Goal: Check status: Check status

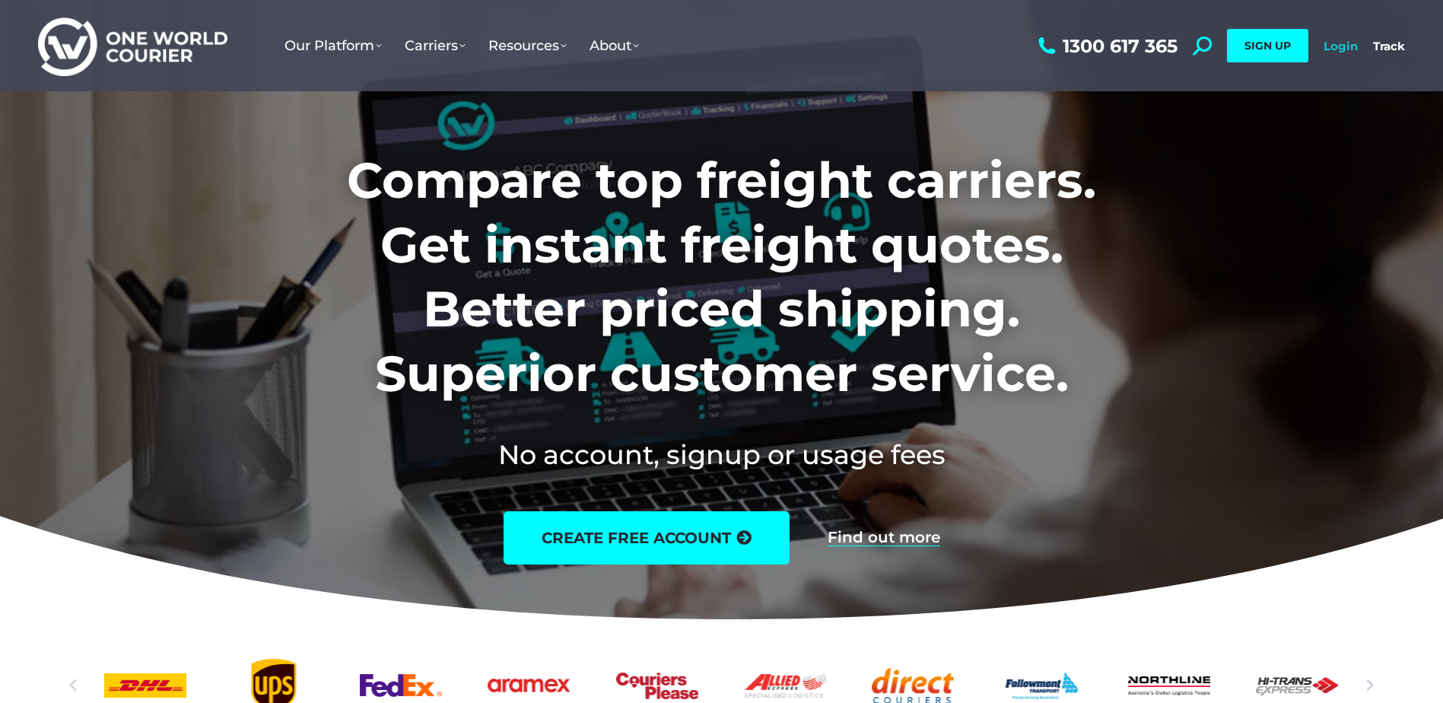
click at [1349, 51] on link "Login" at bounding box center [1340, 46] width 34 height 14
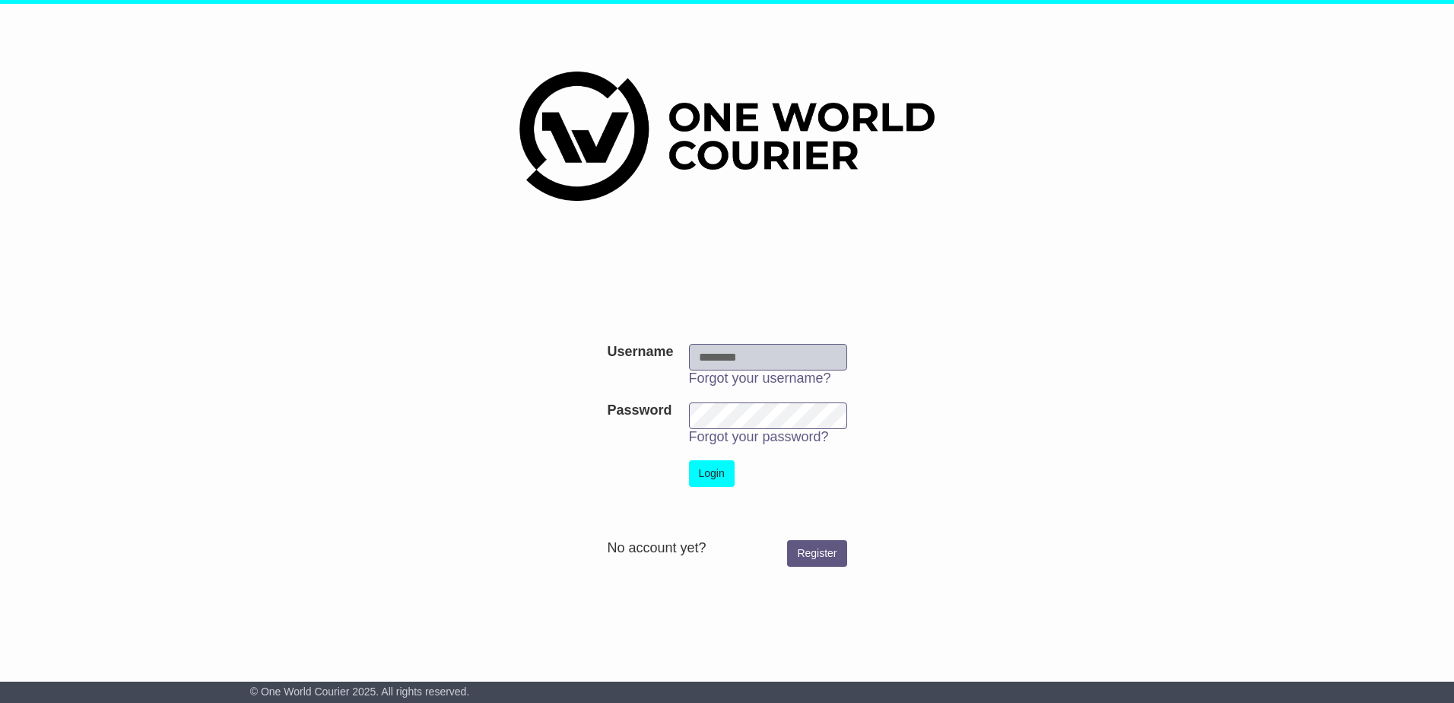
type input "**********"
click at [713, 475] on button "Login" at bounding box center [712, 473] width 46 height 27
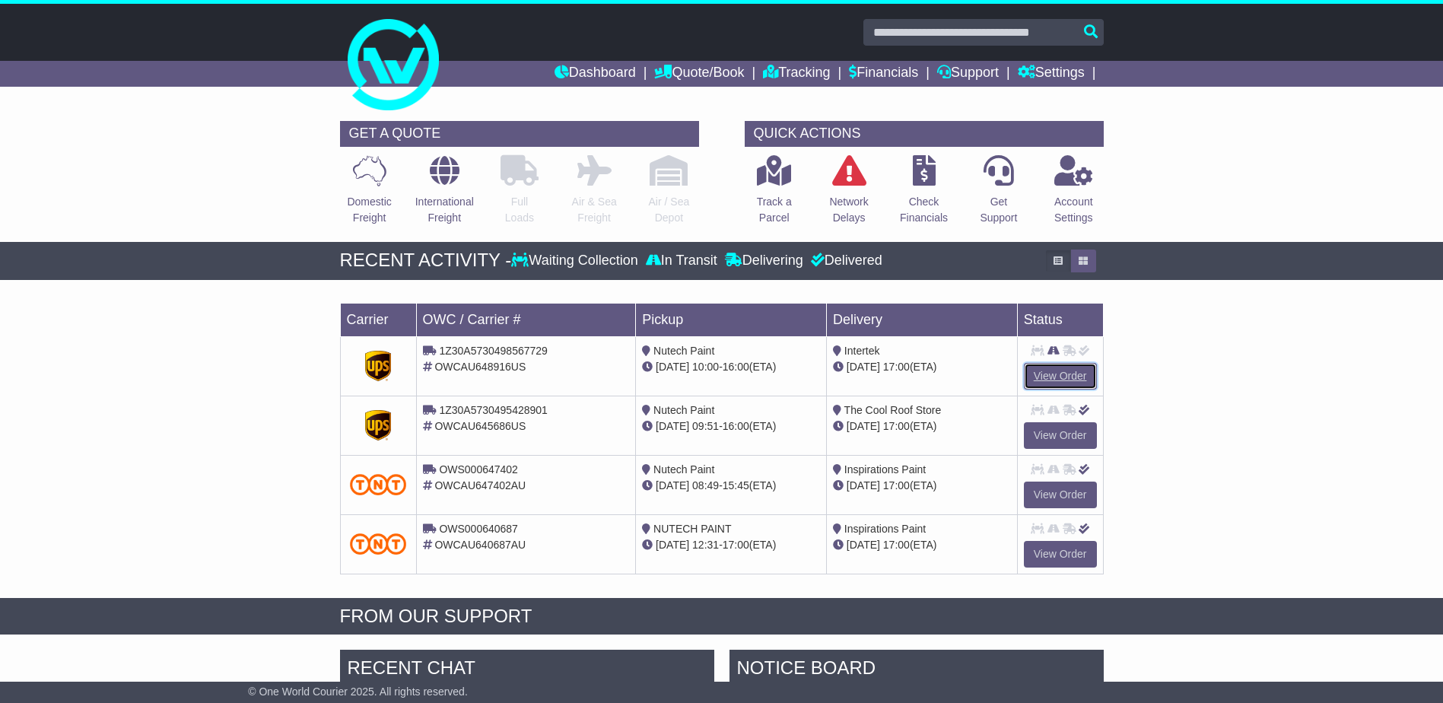
click at [1053, 376] on link "View Order" at bounding box center [1060, 376] width 73 height 27
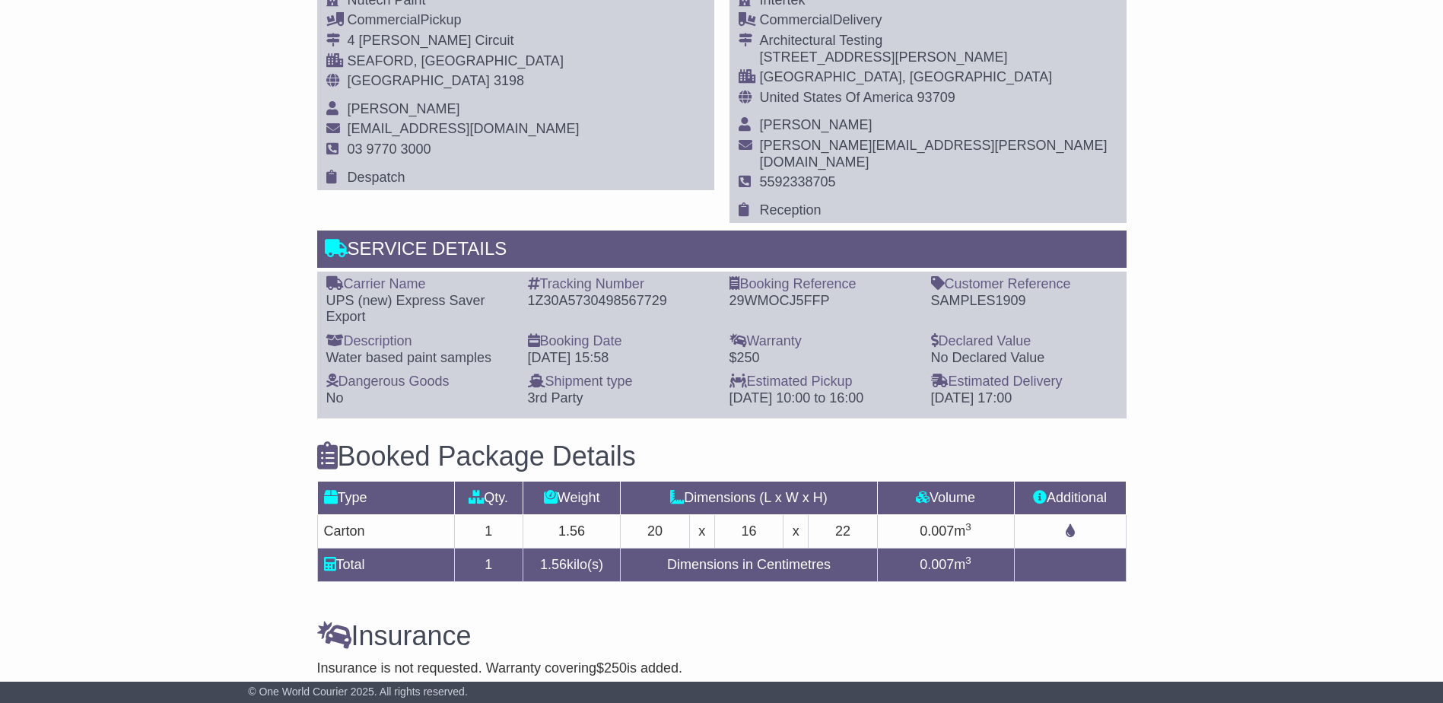
scroll to position [913, 0]
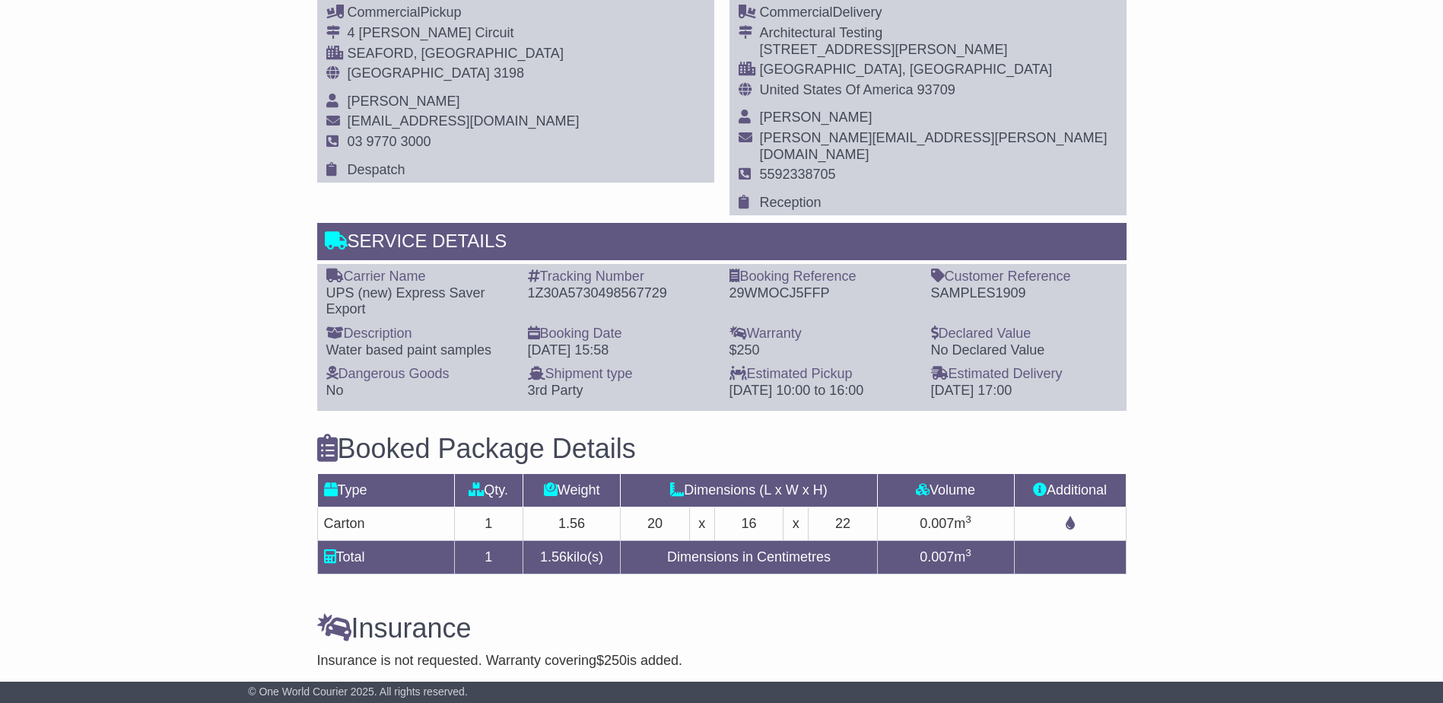
click at [645, 285] on div "1Z30A5730498567729" at bounding box center [621, 293] width 186 height 17
copy div "1Z30A5730498567729"
click at [1249, 401] on div "Email Download Tracking Pricing Insurance" at bounding box center [721, 206] width 1443 height 1636
click at [631, 285] on div "1Z30A5730498567729" at bounding box center [621, 293] width 186 height 17
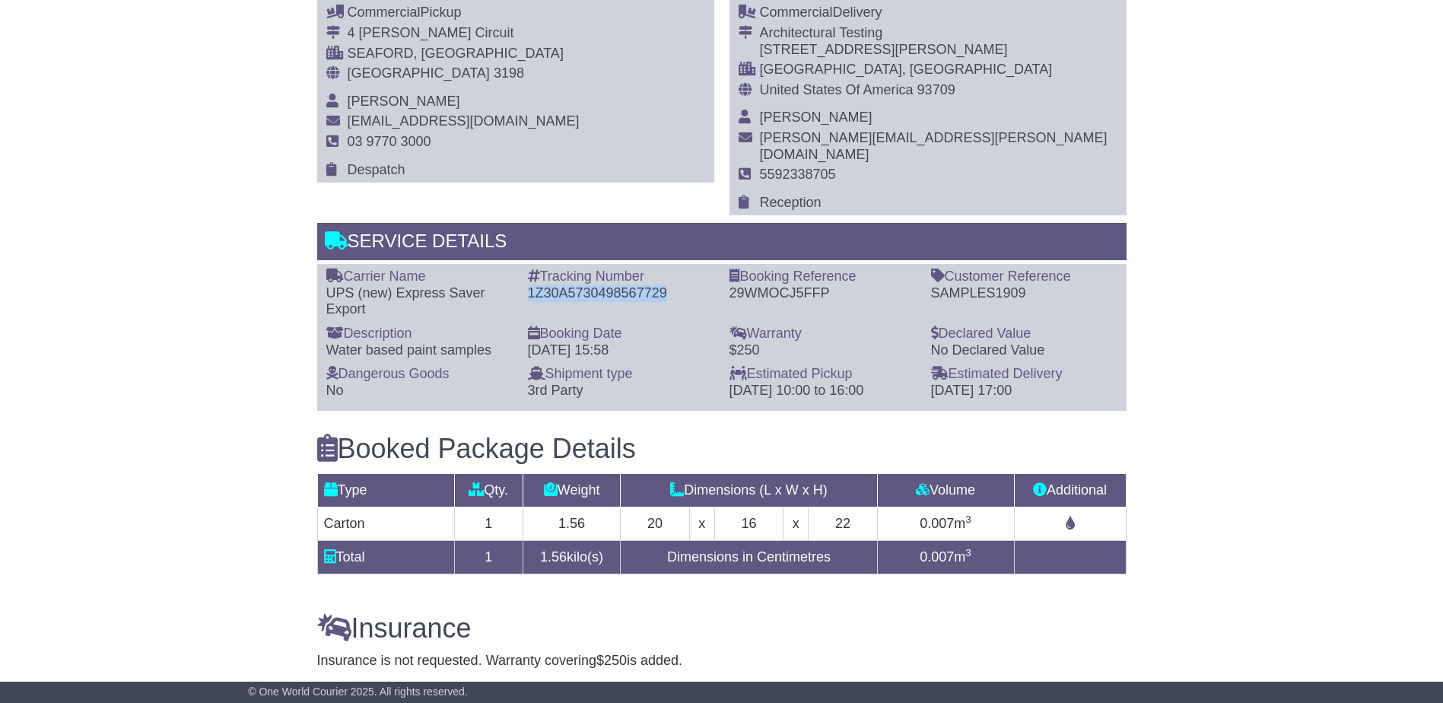
click at [631, 285] on div "1Z30A5730498567729" at bounding box center [621, 293] width 186 height 17
copy div "1Z30A5730498567729"
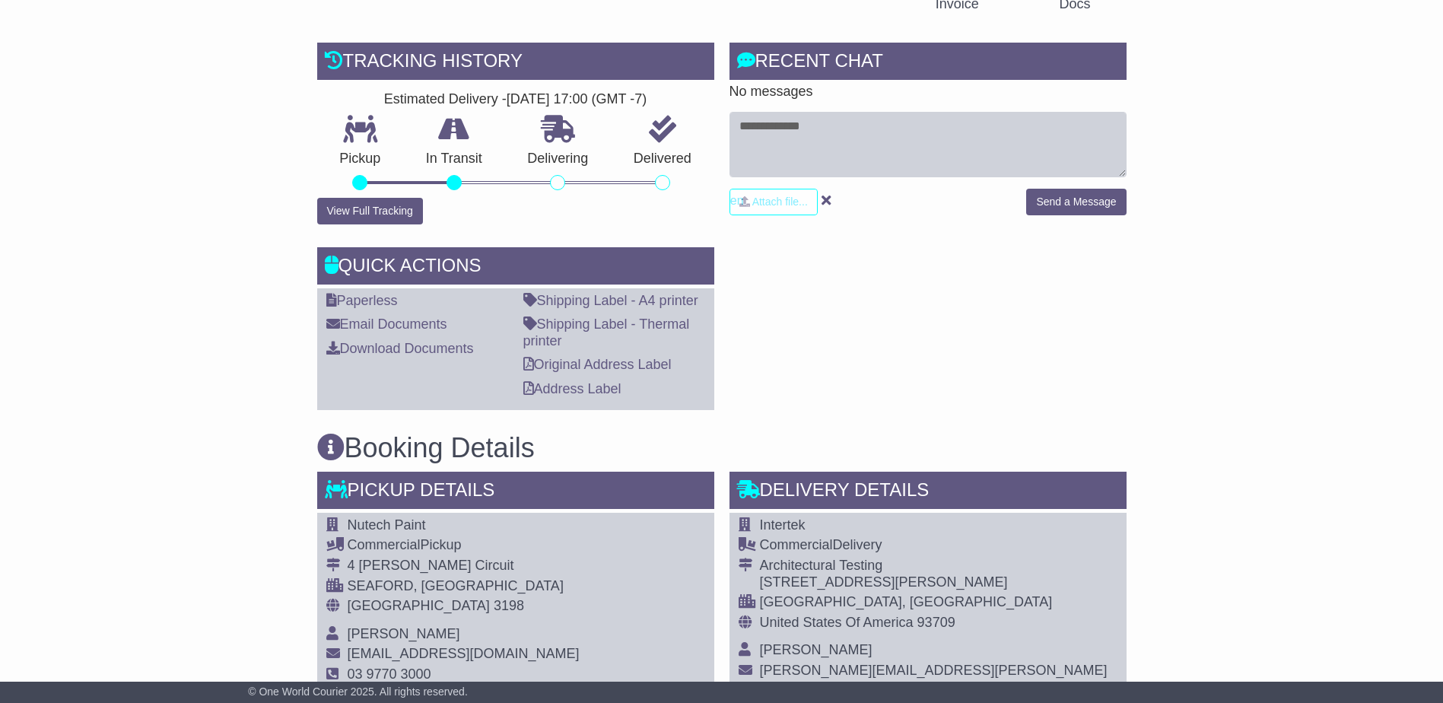
scroll to position [0, 0]
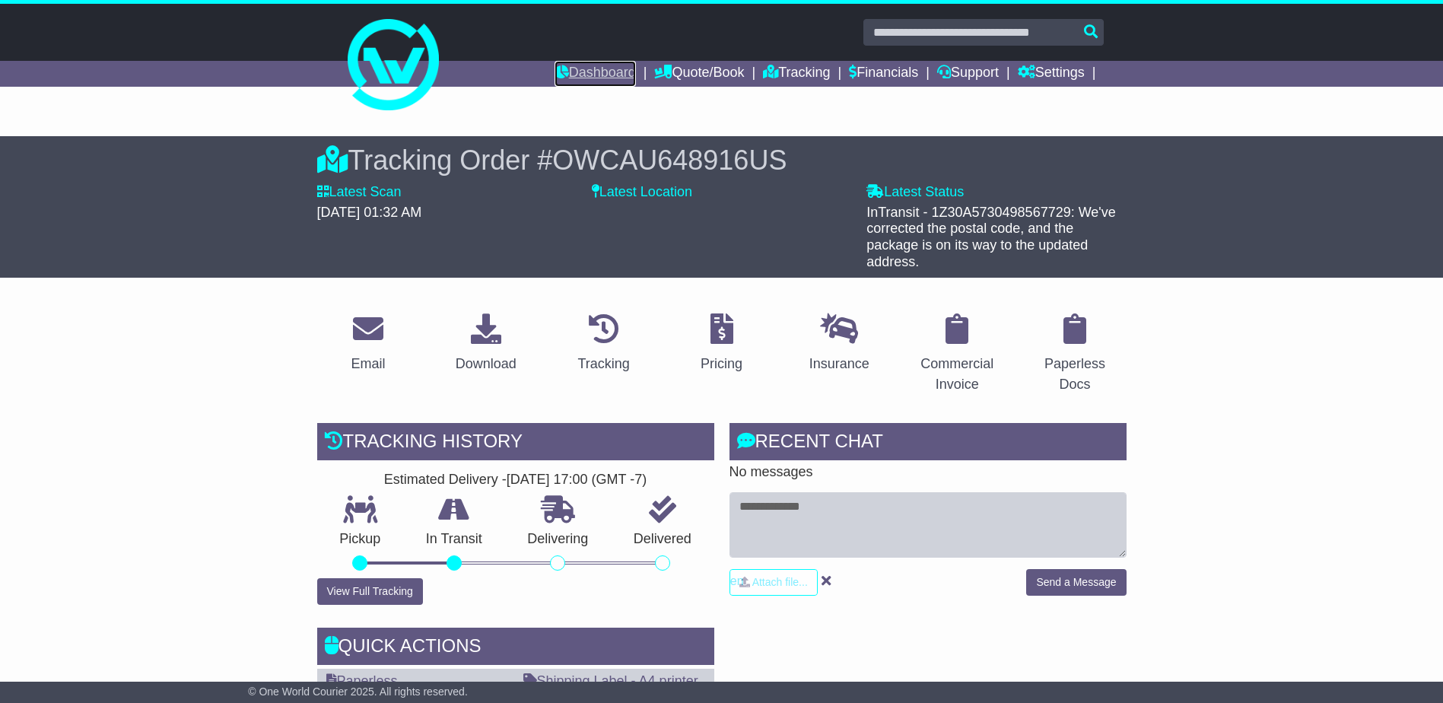
click at [603, 77] on link "Dashboard" at bounding box center [594, 74] width 81 height 26
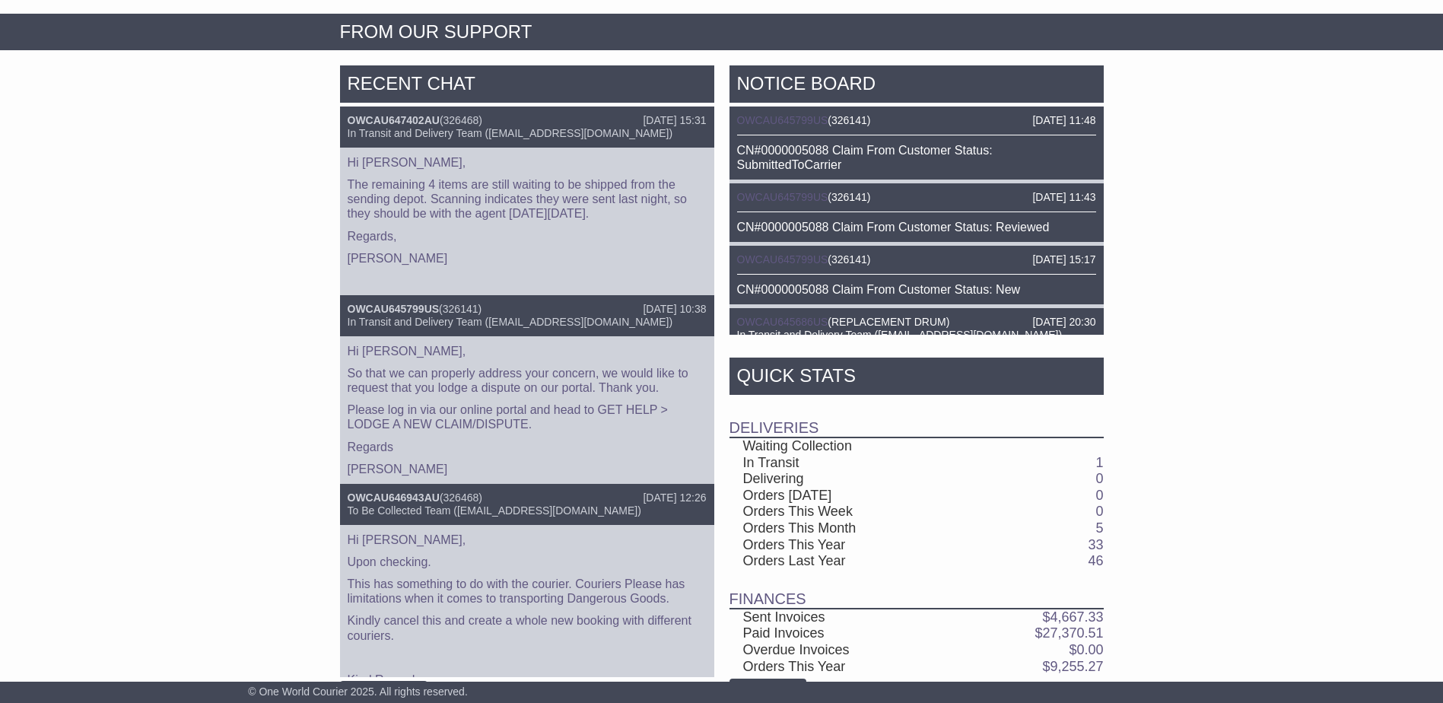
scroll to position [627, 0]
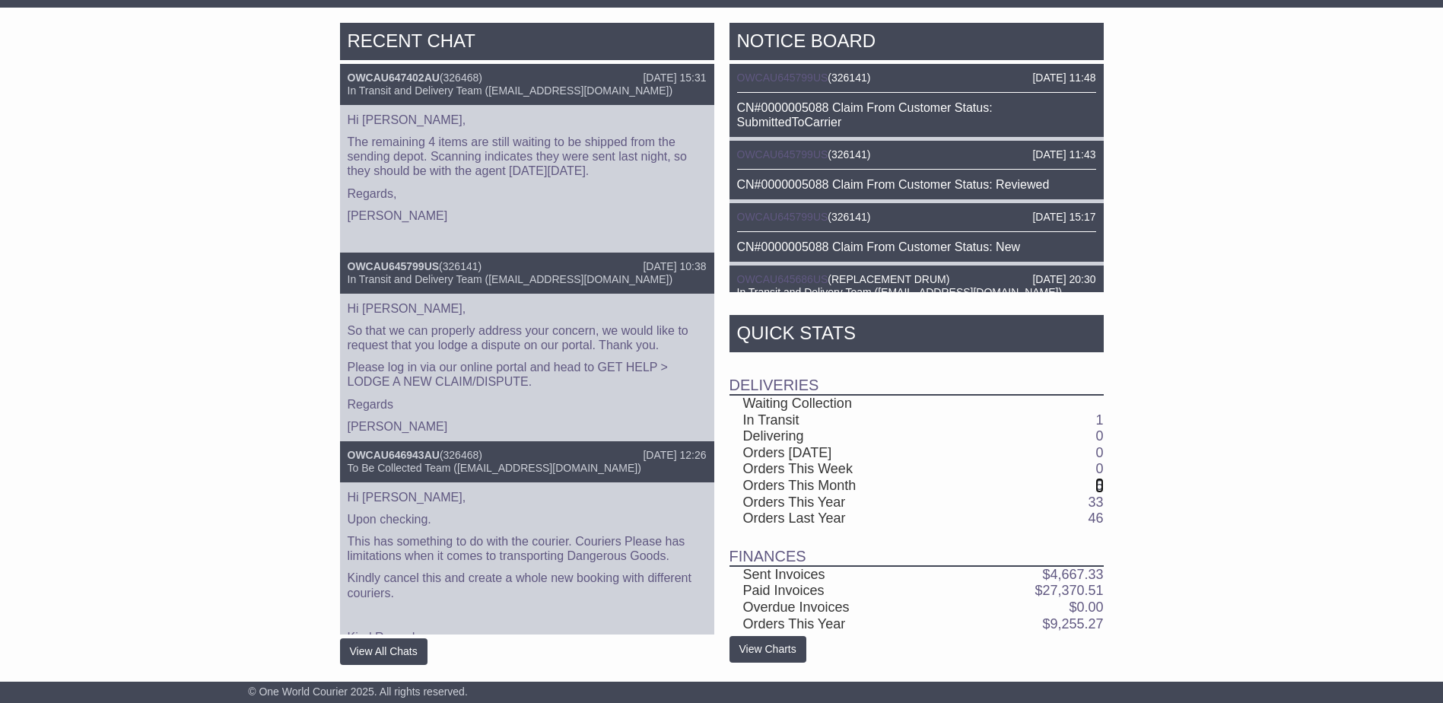
click at [1097, 483] on link "5" at bounding box center [1099, 485] width 8 height 15
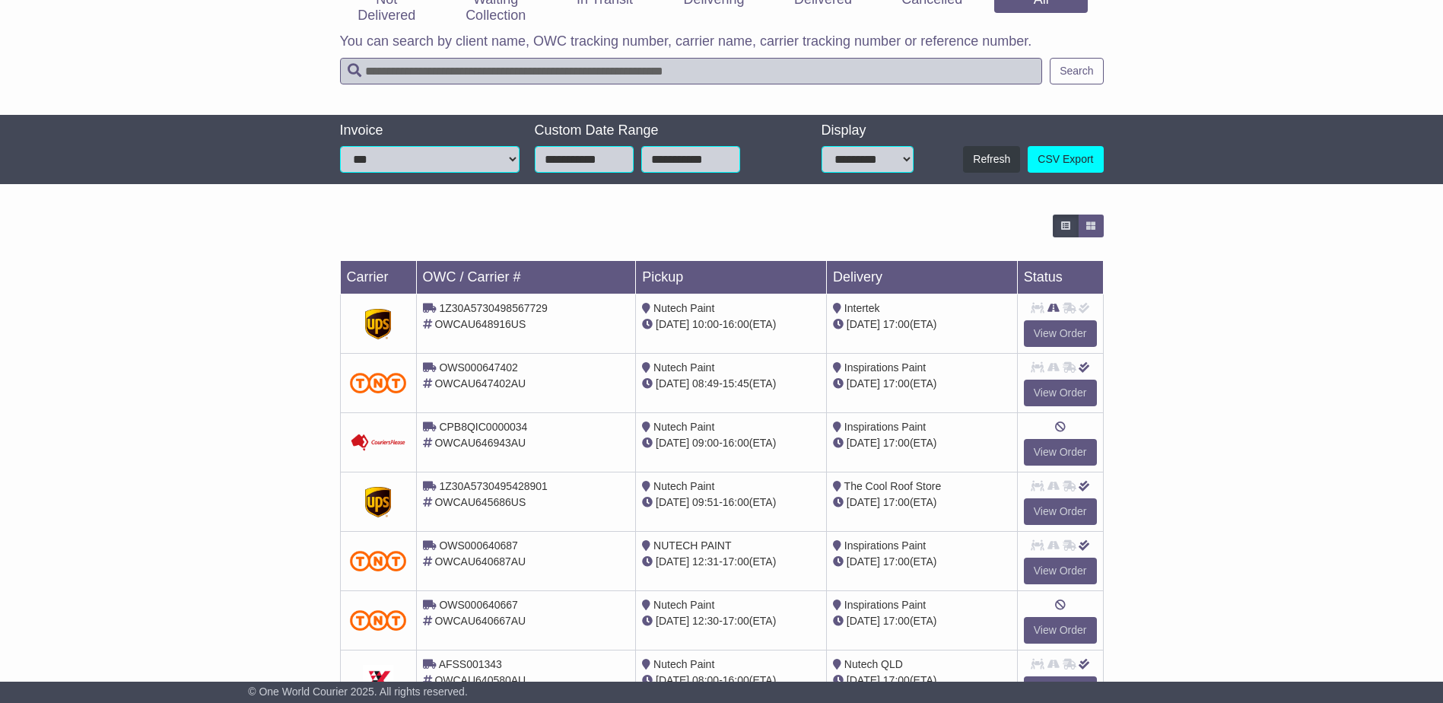
scroll to position [295, 0]
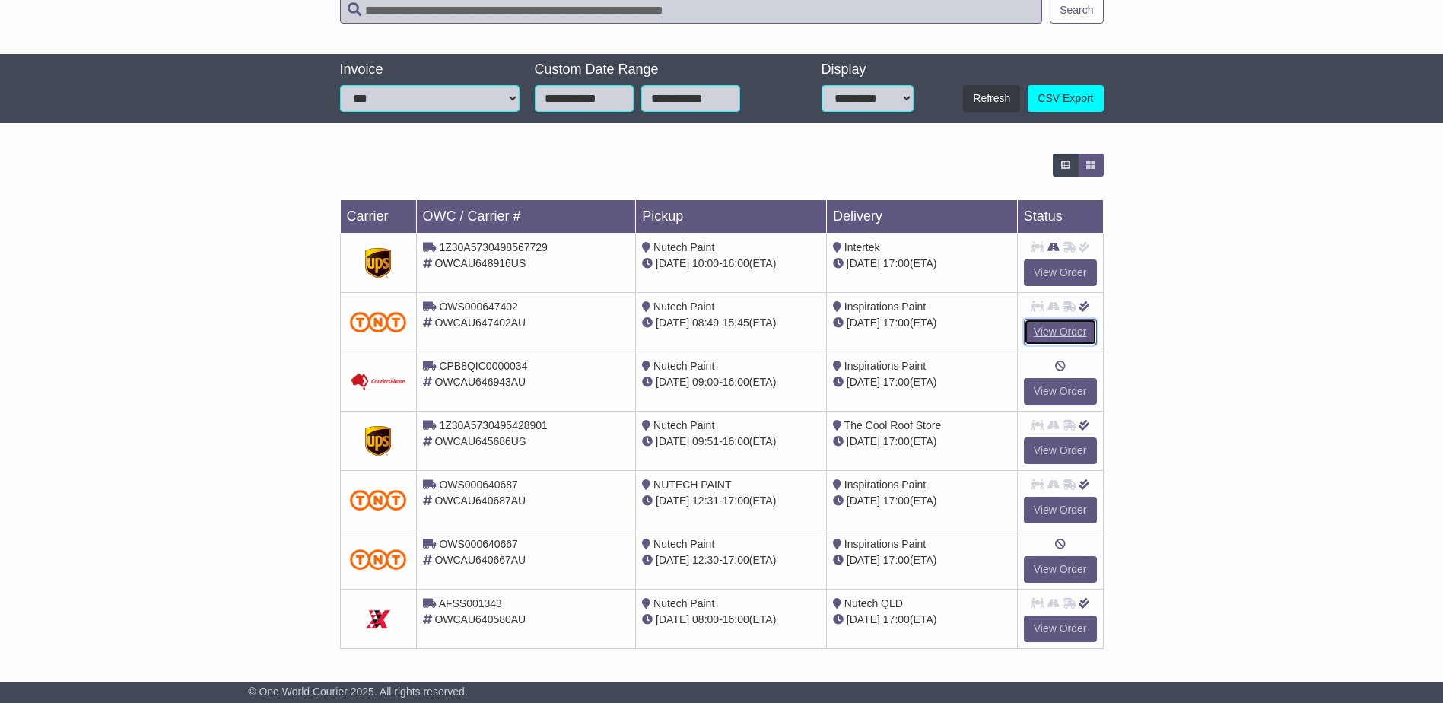
click at [1059, 326] on link "View Order" at bounding box center [1060, 332] width 73 height 27
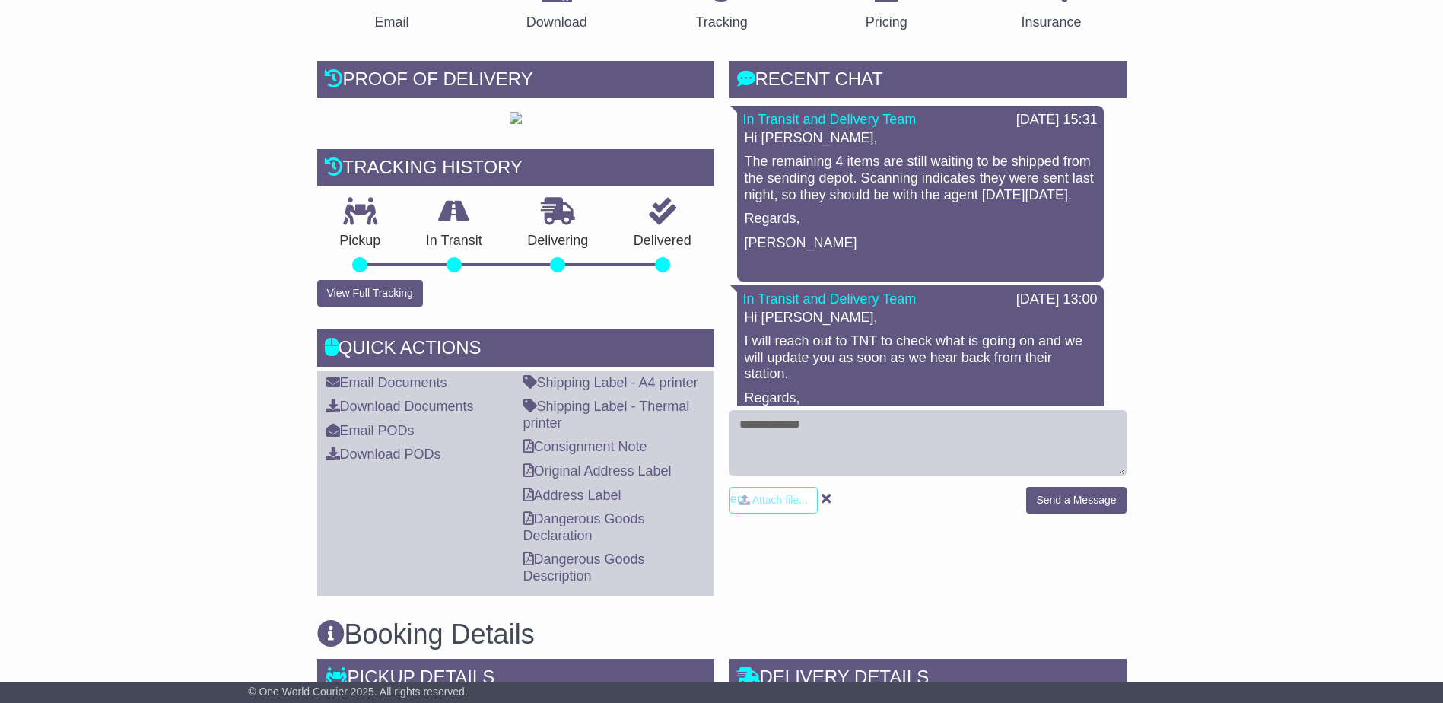
scroll to position [304, 0]
click at [881, 437] on textarea at bounding box center [927, 441] width 397 height 65
type textarea "**********"
click at [1085, 512] on button "Send a Message" at bounding box center [1076, 499] width 100 height 27
